Goal: Transaction & Acquisition: Purchase product/service

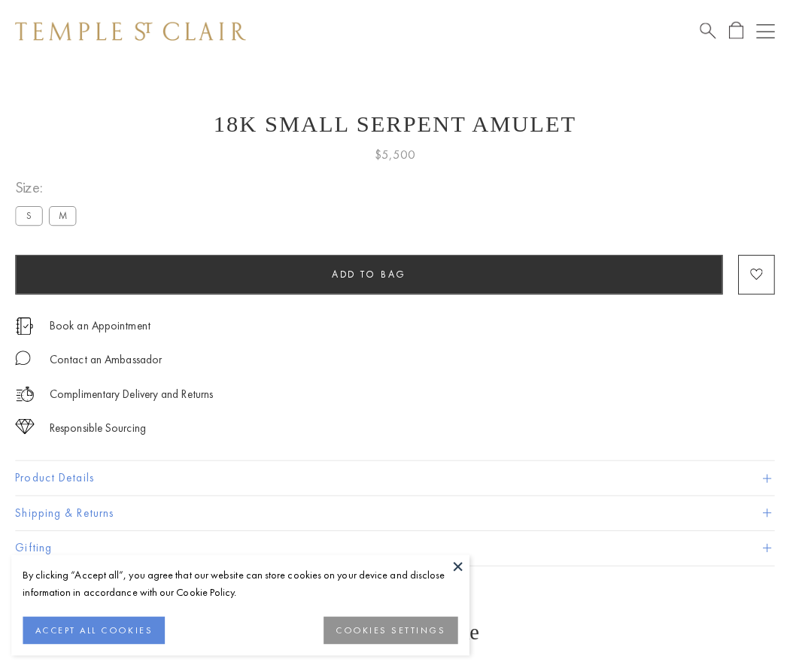
scroll to position [1, 0]
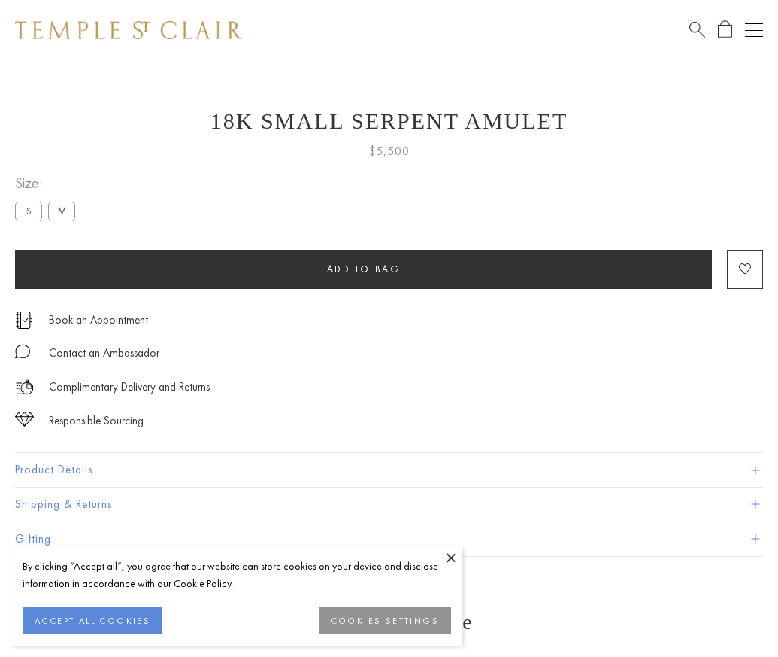
click at [363, 268] on span "Add to bag" at bounding box center [364, 268] width 74 height 13
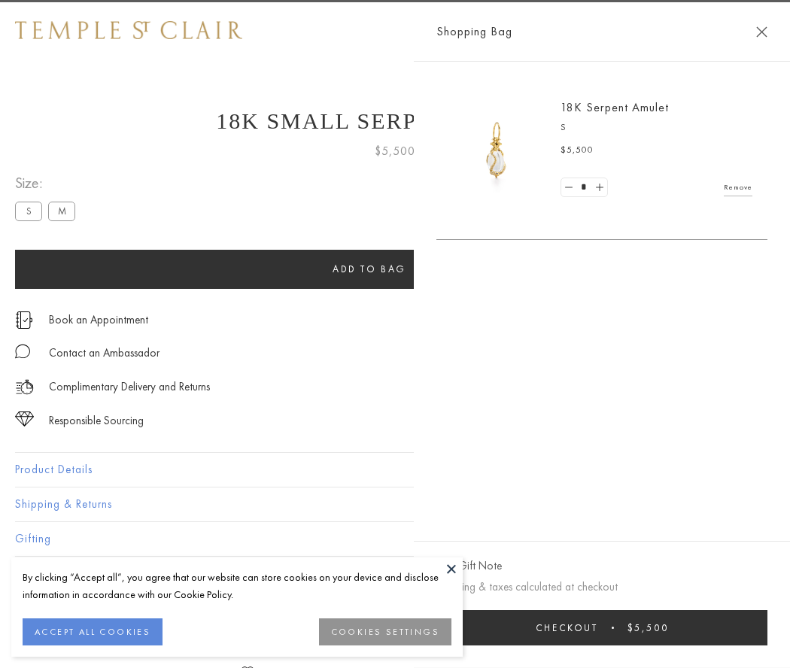
click at [614, 627] on span "submit" at bounding box center [612, 627] width 2 height 2
